Goal: Information Seeking & Learning: Find specific page/section

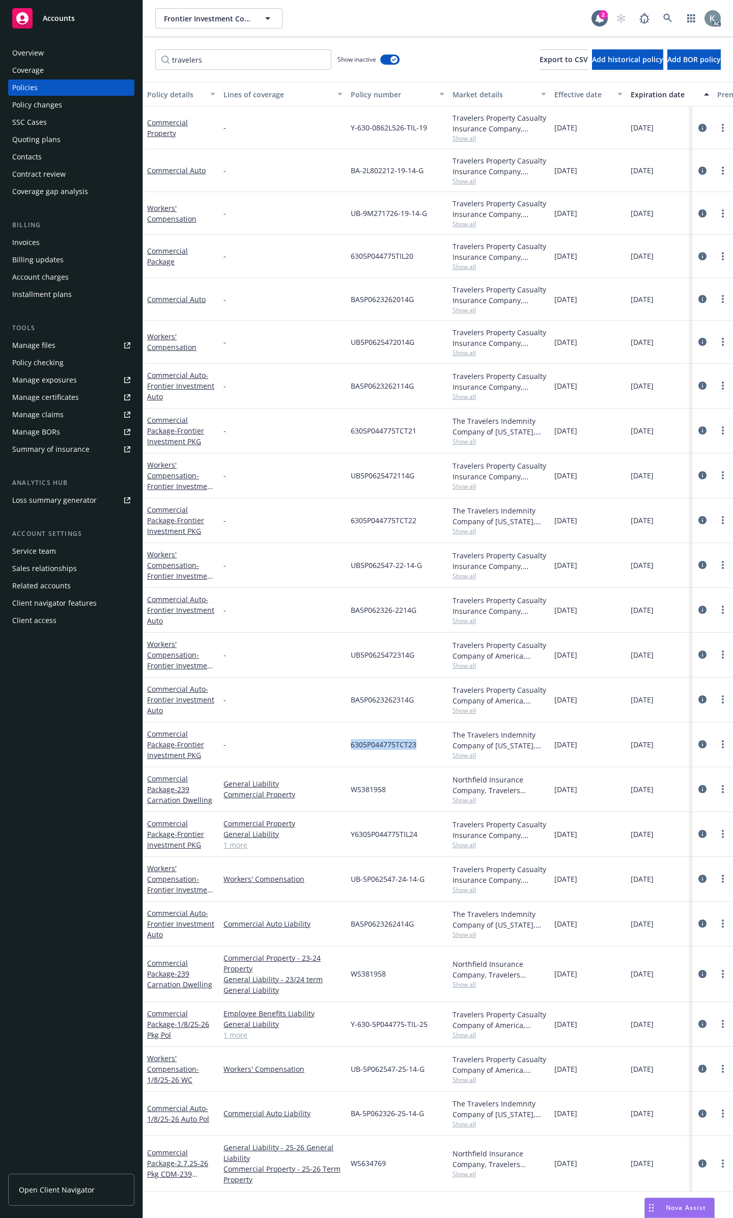
click at [116, 49] on div "Overview" at bounding box center [71, 53] width 118 height 16
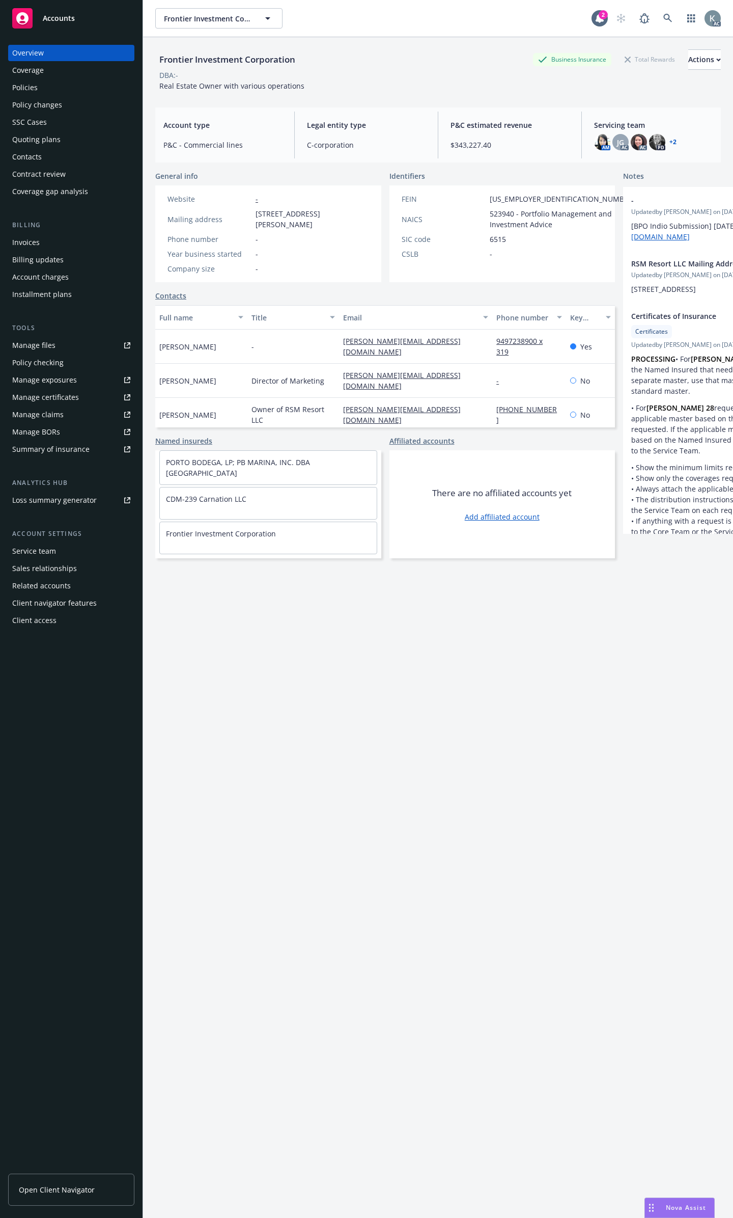
scroll to position [4165, 0]
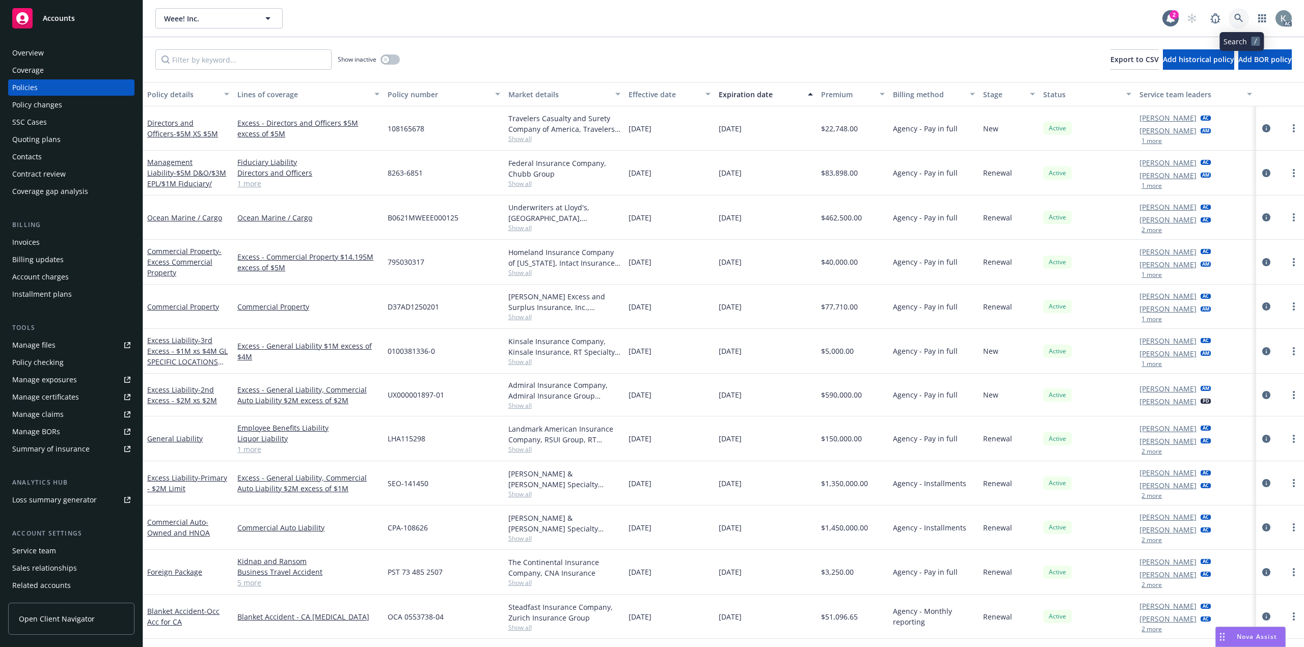
click at [1249, 14] on link at bounding box center [1238, 18] width 20 height 20
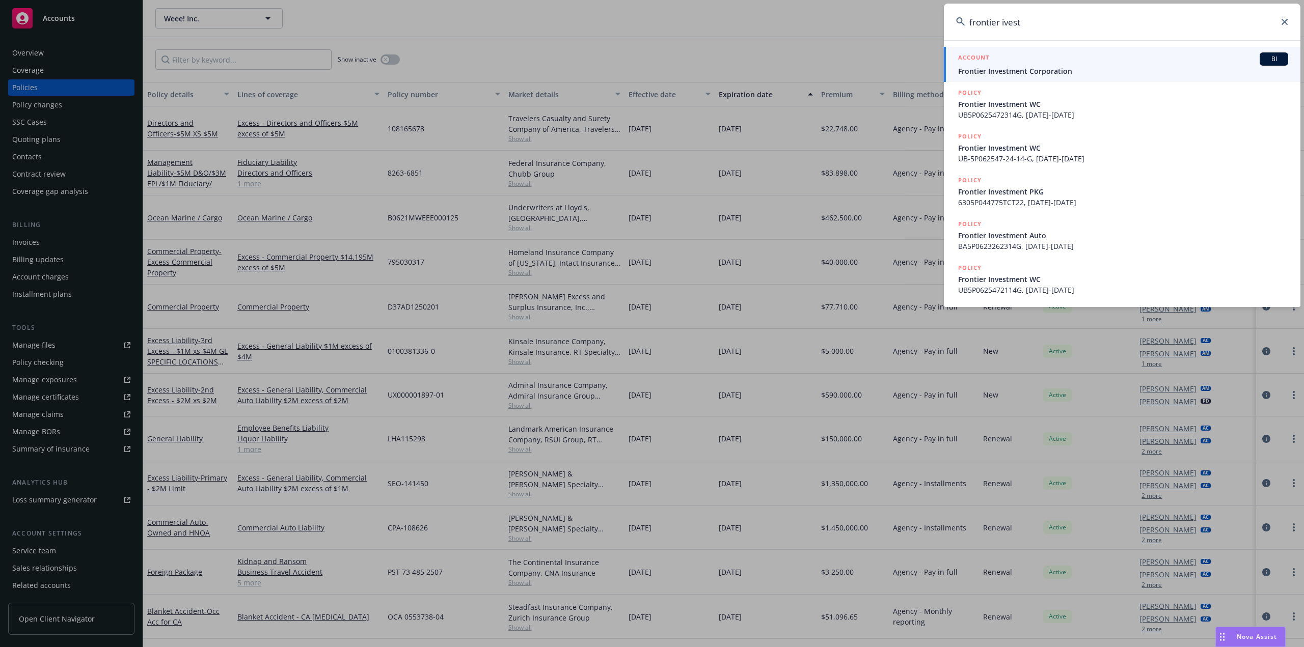
type input "frontier ivest"
click at [1063, 61] on div "ACCOUNT BI" at bounding box center [1123, 58] width 330 height 13
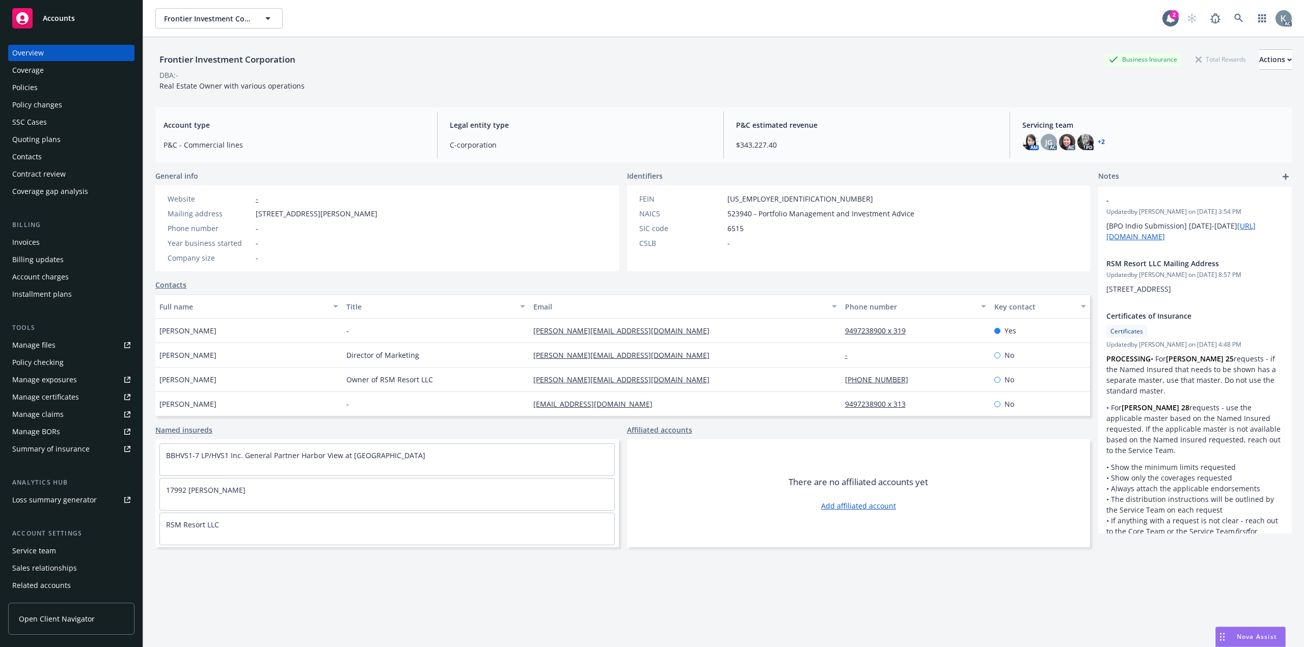
click at [65, 80] on div "Policies" at bounding box center [71, 87] width 118 height 16
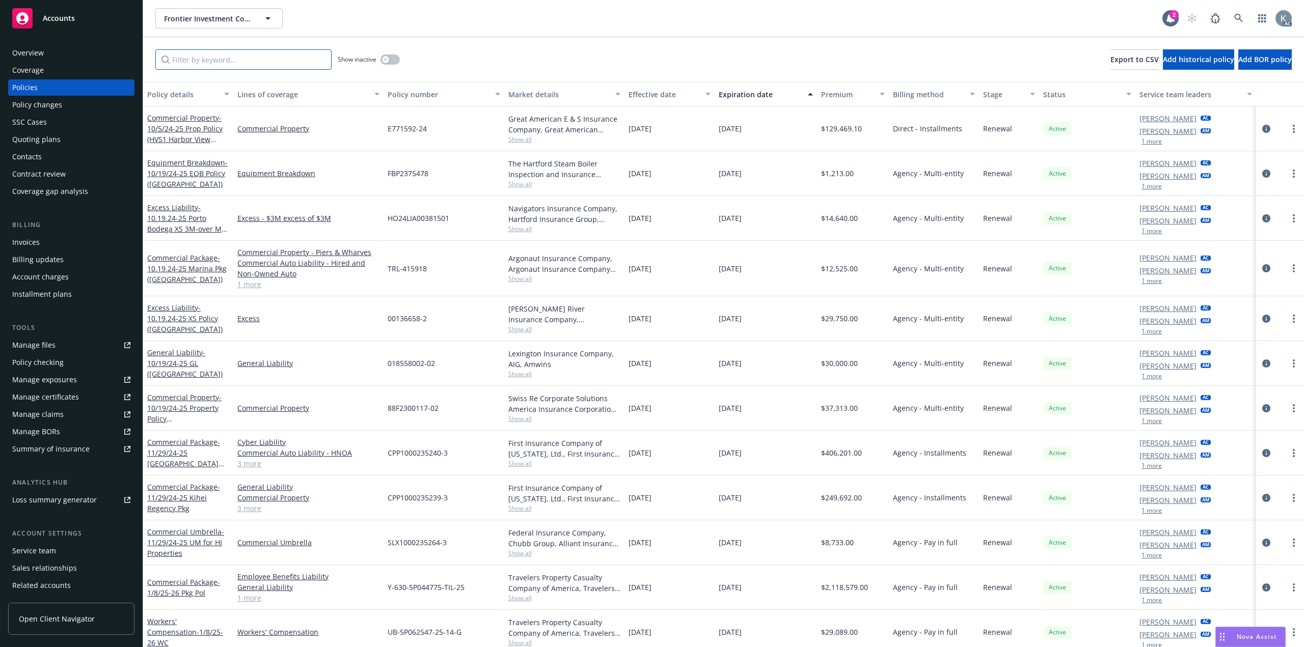
click at [235, 58] on input "Filter by keyword..." at bounding box center [243, 59] width 176 height 20
click at [396, 55] on button "button" at bounding box center [389, 59] width 19 height 10
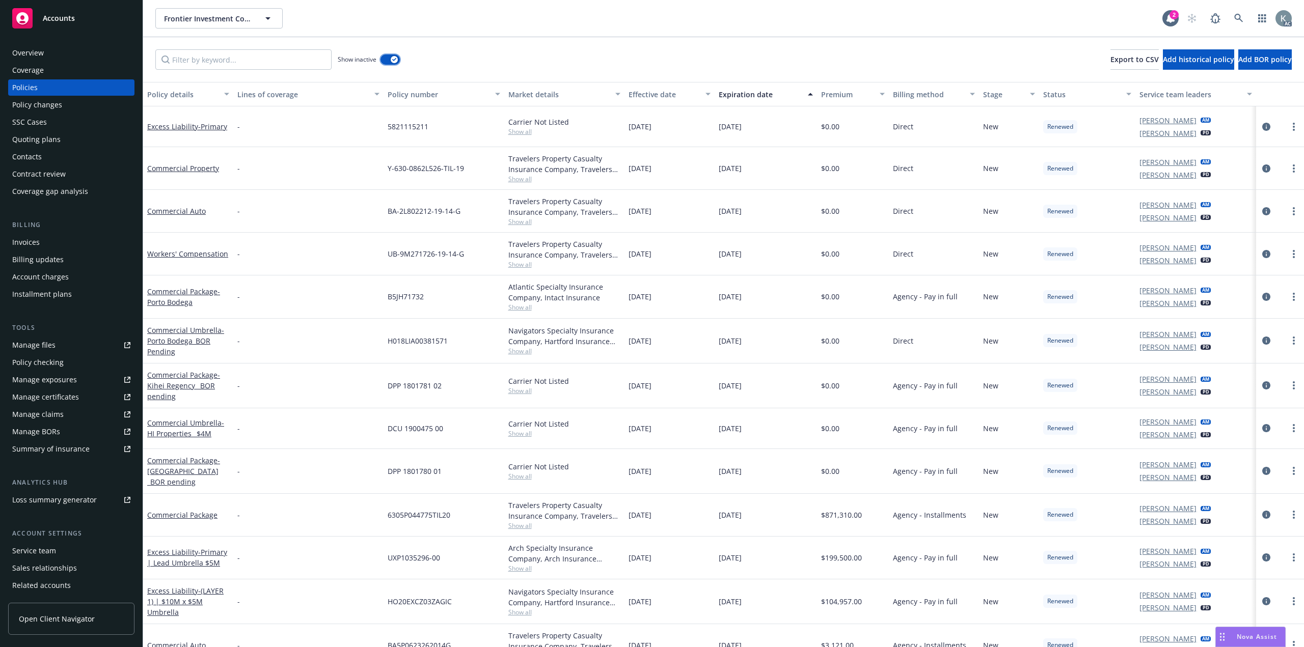
click at [396, 55] on button "button" at bounding box center [389, 59] width 19 height 10
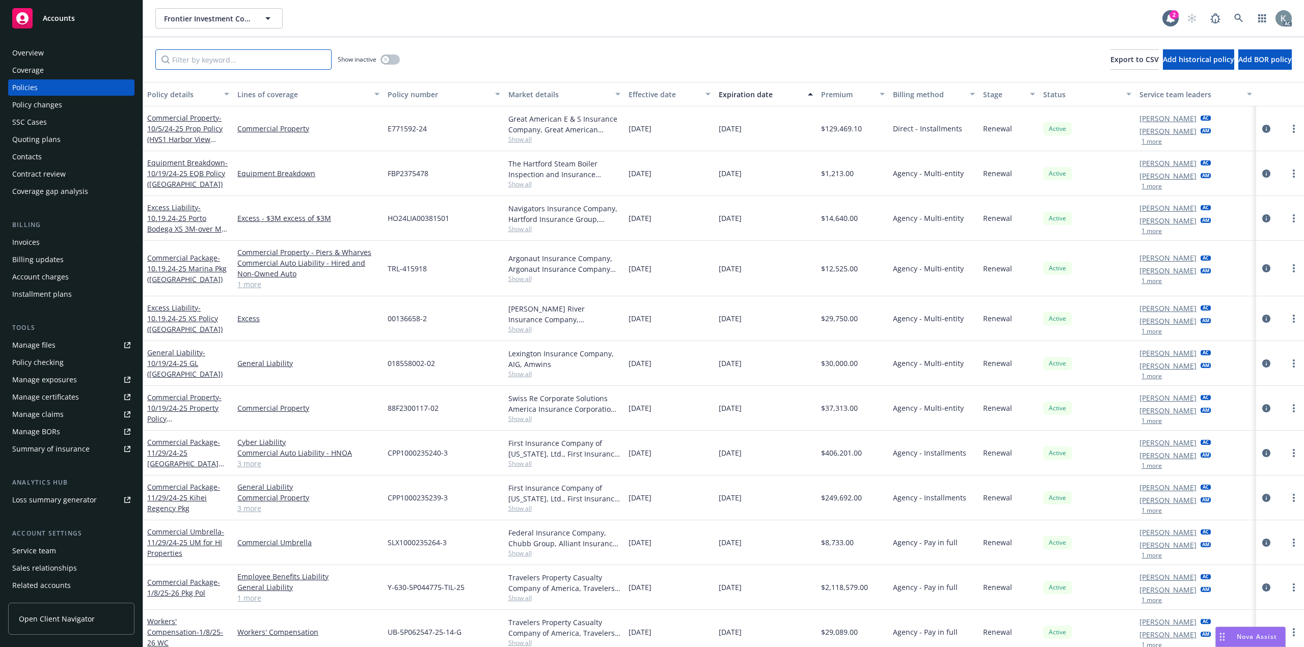
click at [302, 58] on input "Filter by keyword..." at bounding box center [243, 59] width 176 height 20
type input "general liability travelers"
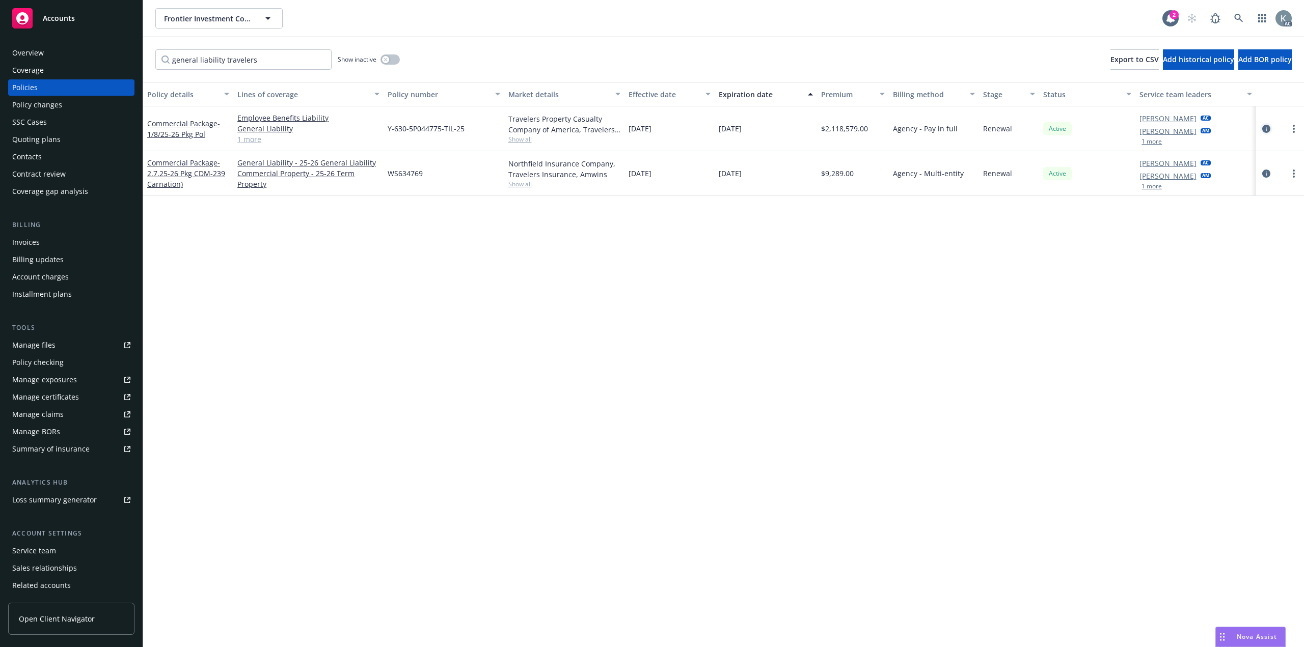
click at [1270, 123] on link "circleInformation" at bounding box center [1266, 129] width 12 height 12
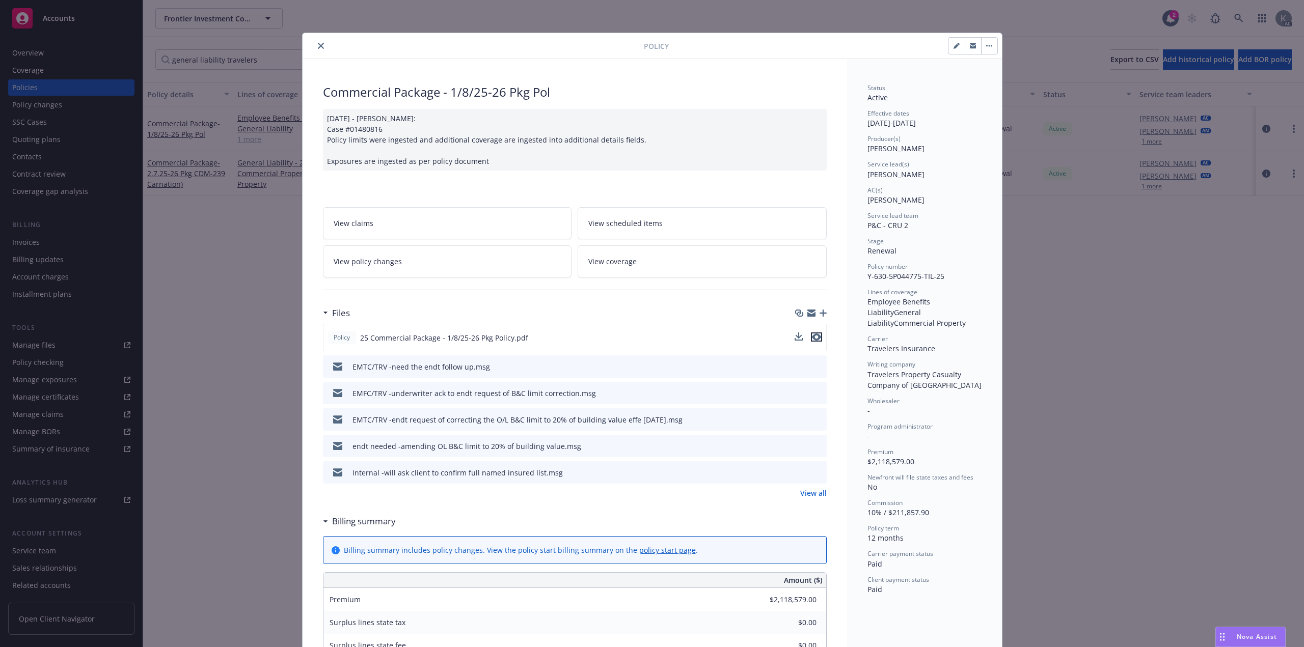
click at [813, 334] on icon "preview file" at bounding box center [816, 337] width 9 height 7
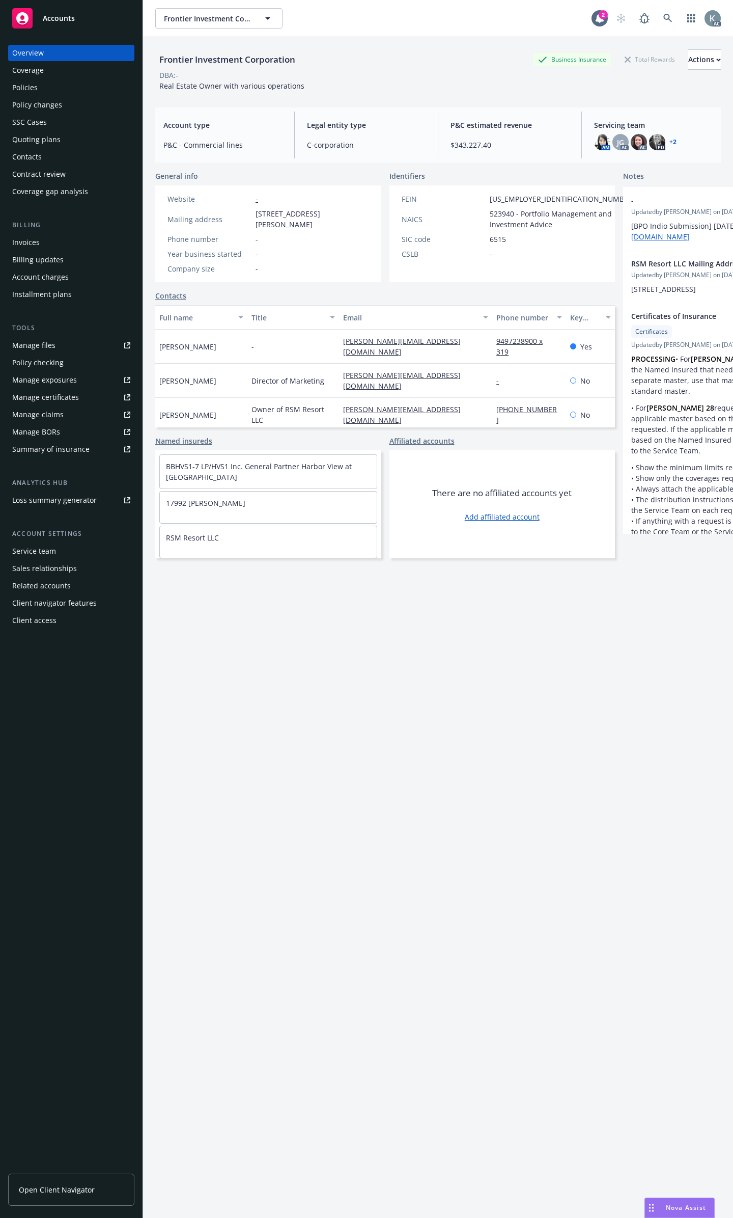
scroll to position [4165, 0]
